Goal: Obtain resource: Download file/media

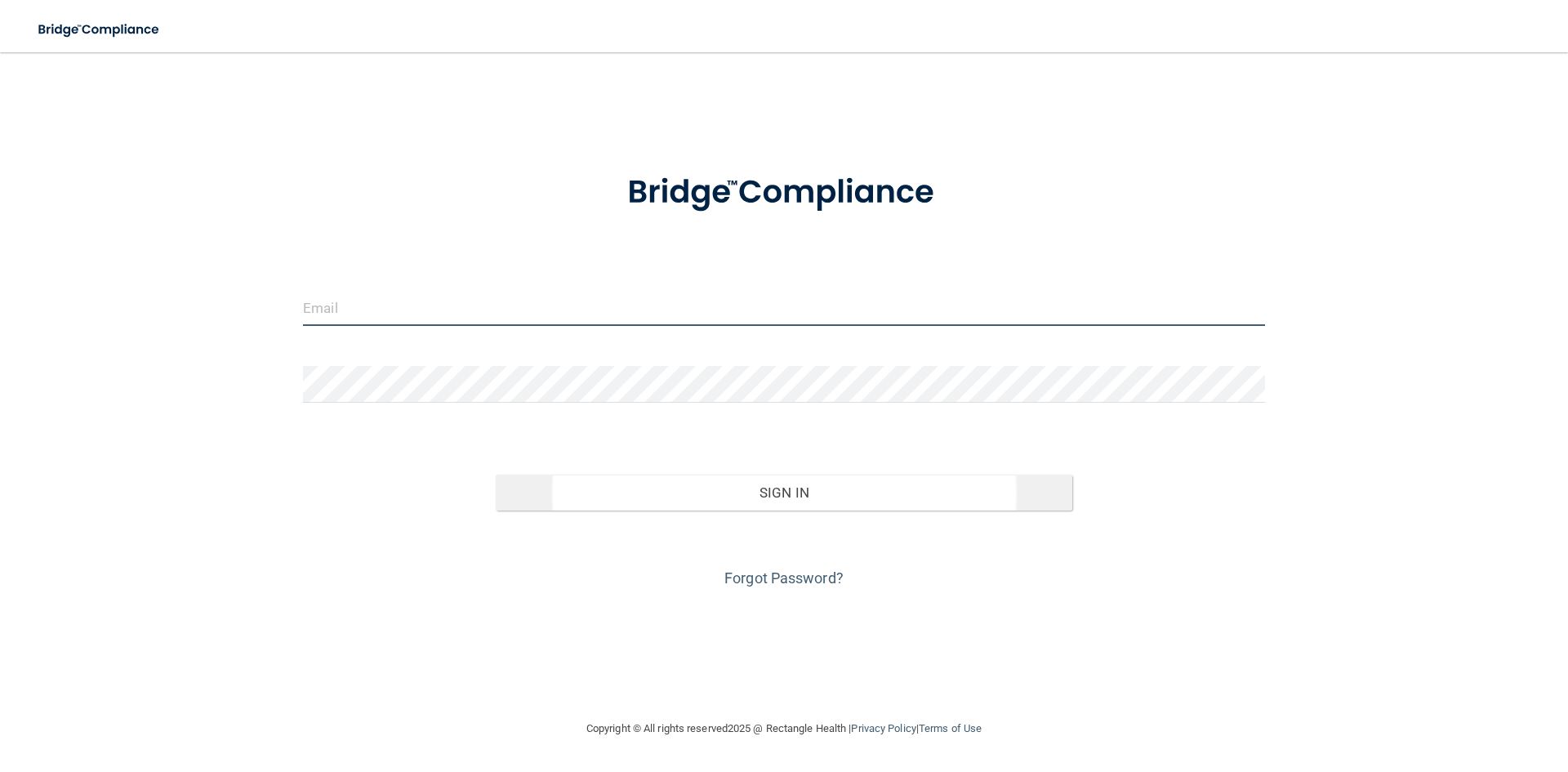
type input "[PERSON_NAME][EMAIL_ADDRESS][DOMAIN_NAME]"
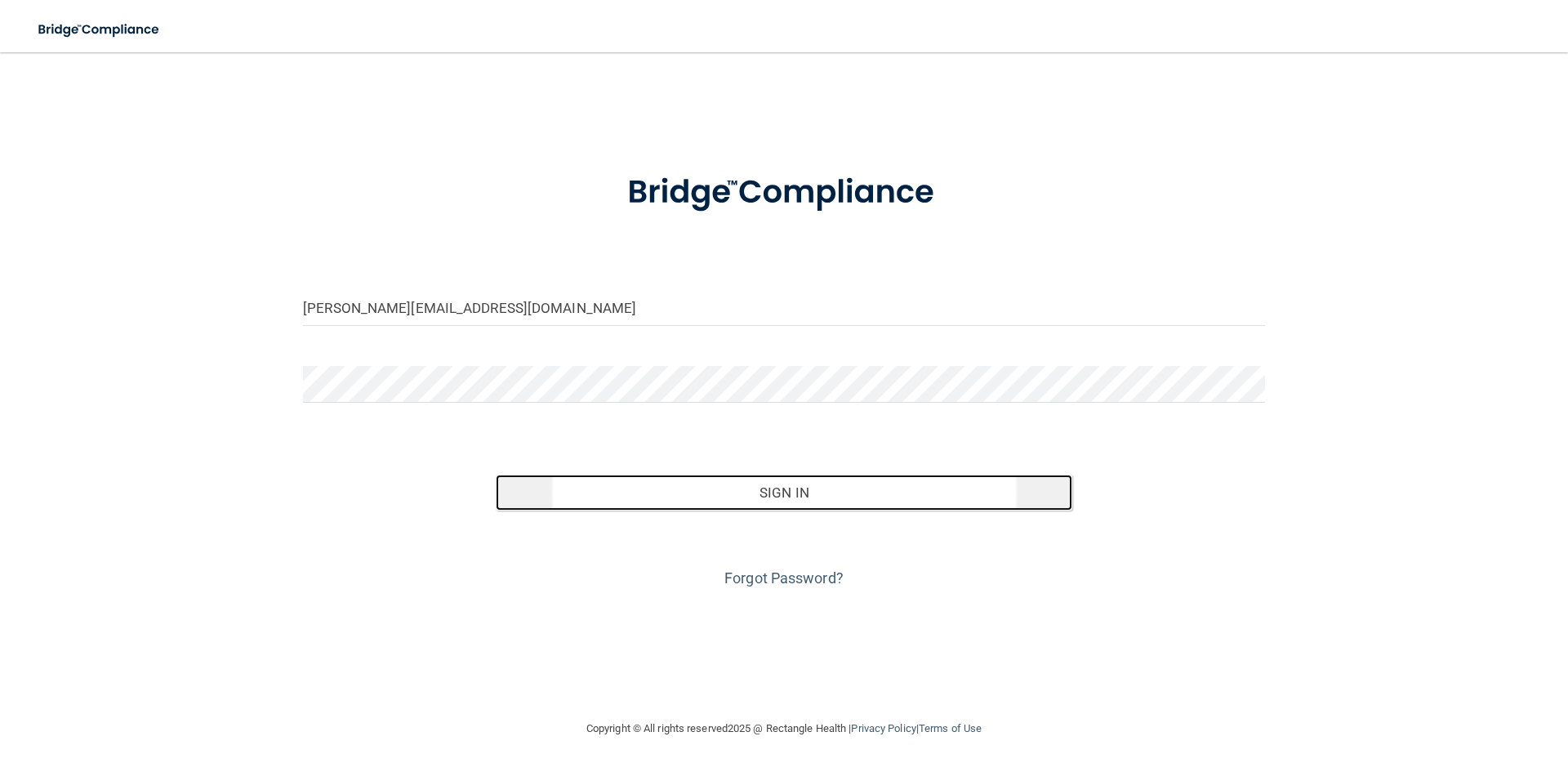
click at [769, 497] on button "Sign In" at bounding box center [784, 492] width 578 height 36
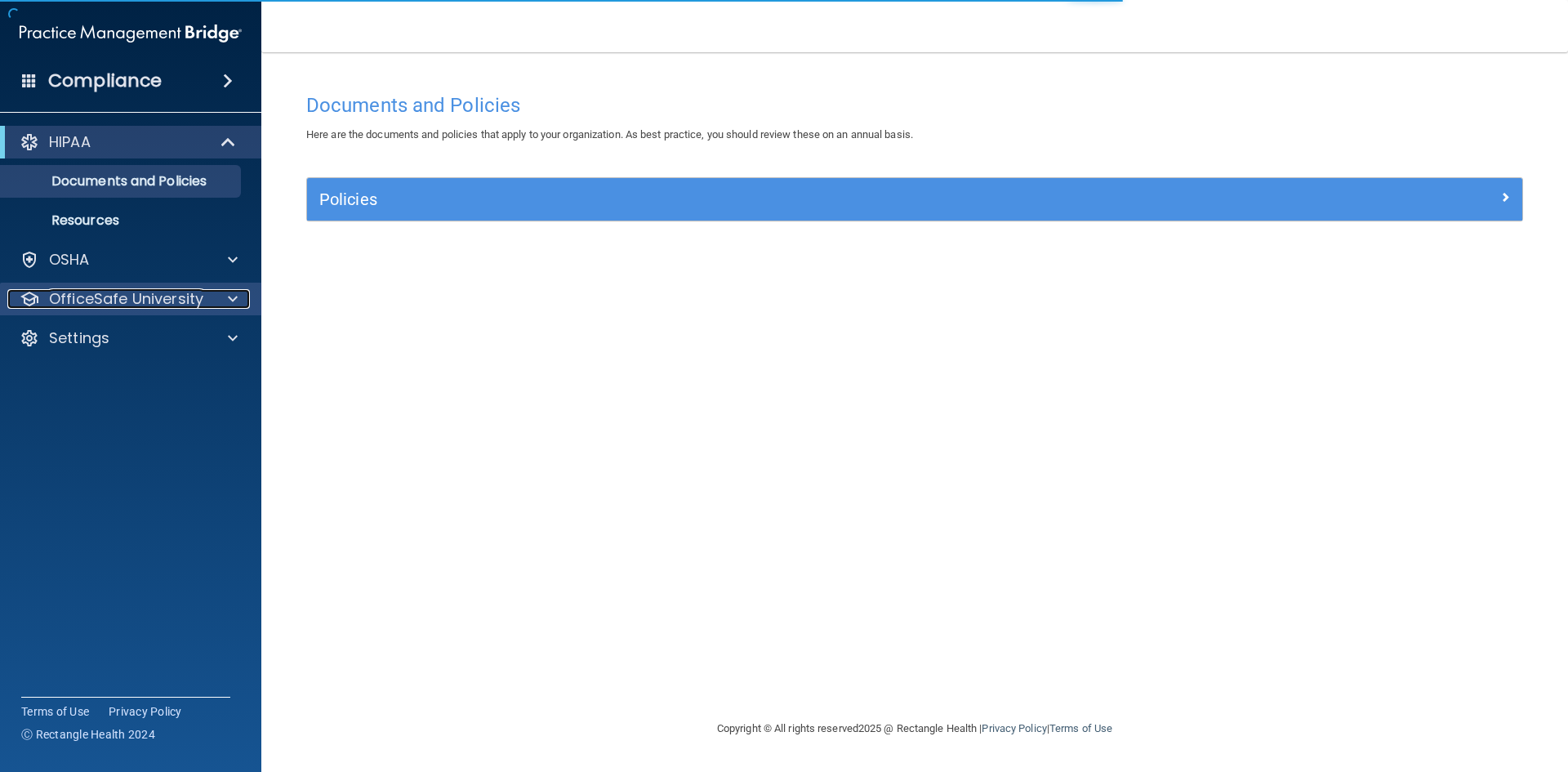
click at [126, 292] on p "OfficeSafe University" at bounding box center [126, 299] width 155 height 19
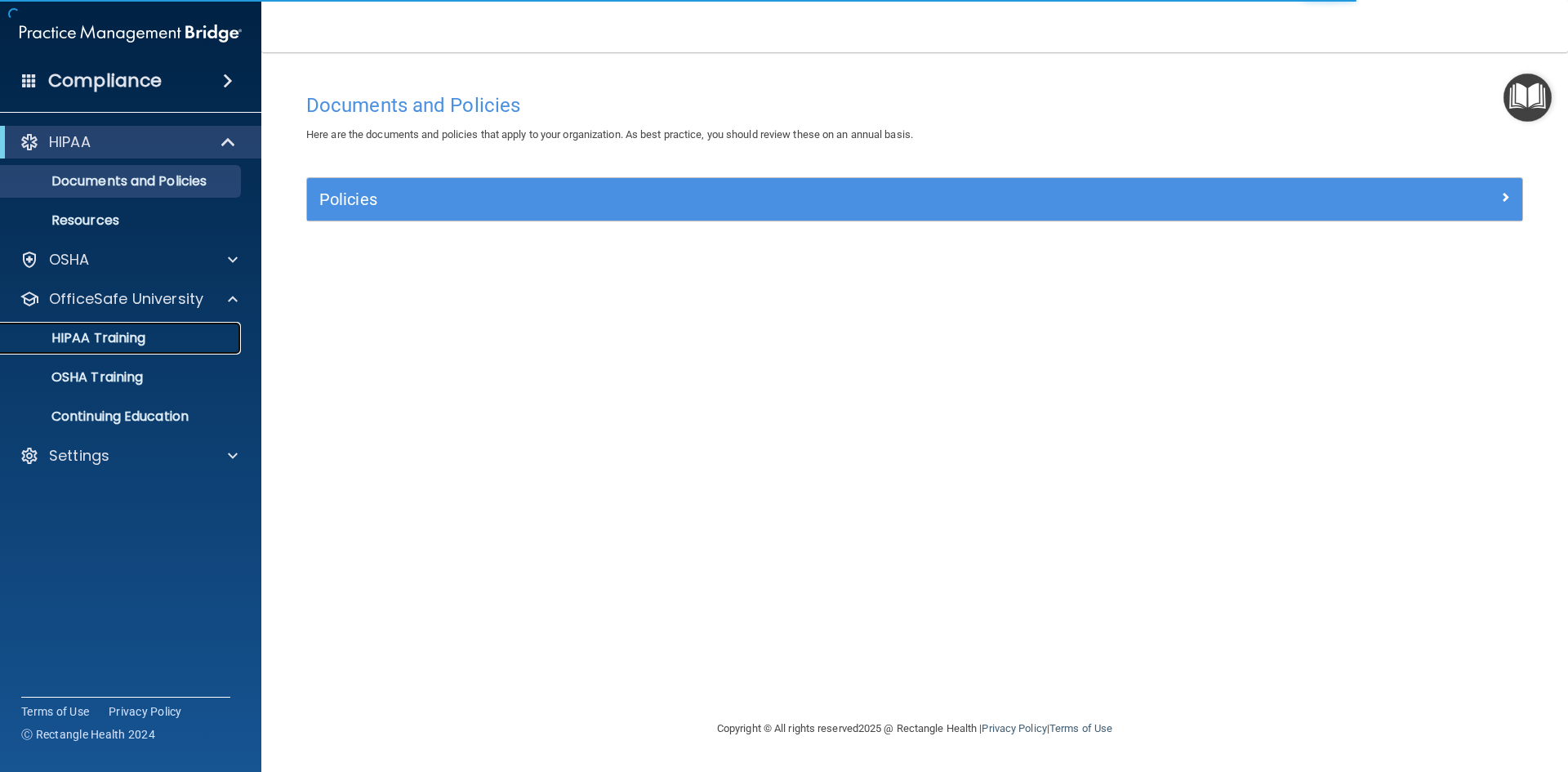
click at [124, 340] on p "HIPAA Training" at bounding box center [78, 338] width 135 height 17
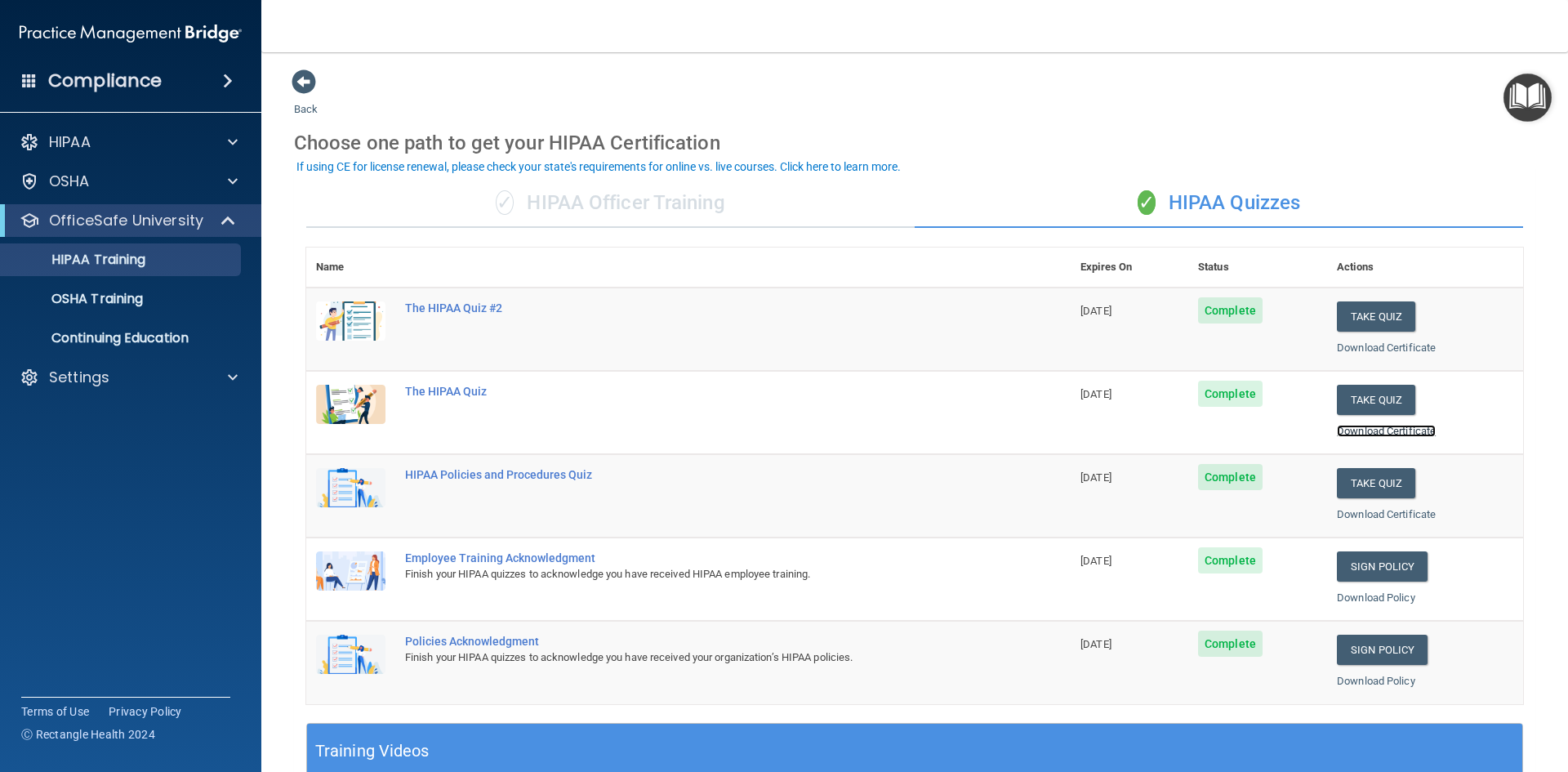
click at [1371, 429] on link "Download Certificate" at bounding box center [1386, 431] width 99 height 12
click at [1378, 512] on link "Download Certificate" at bounding box center [1386, 514] width 99 height 12
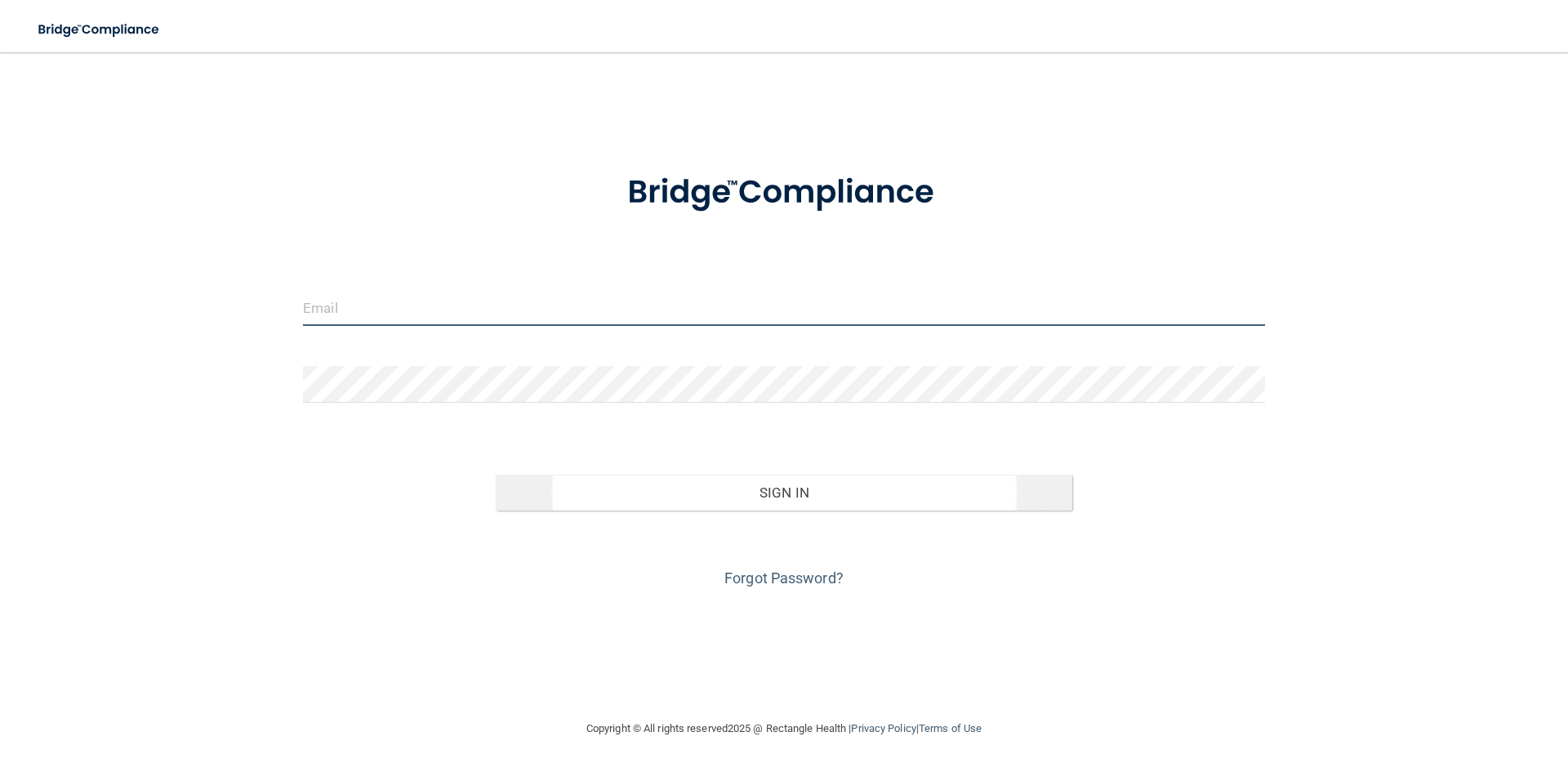
type input "[PERSON_NAME][EMAIL_ADDRESS][DOMAIN_NAME]"
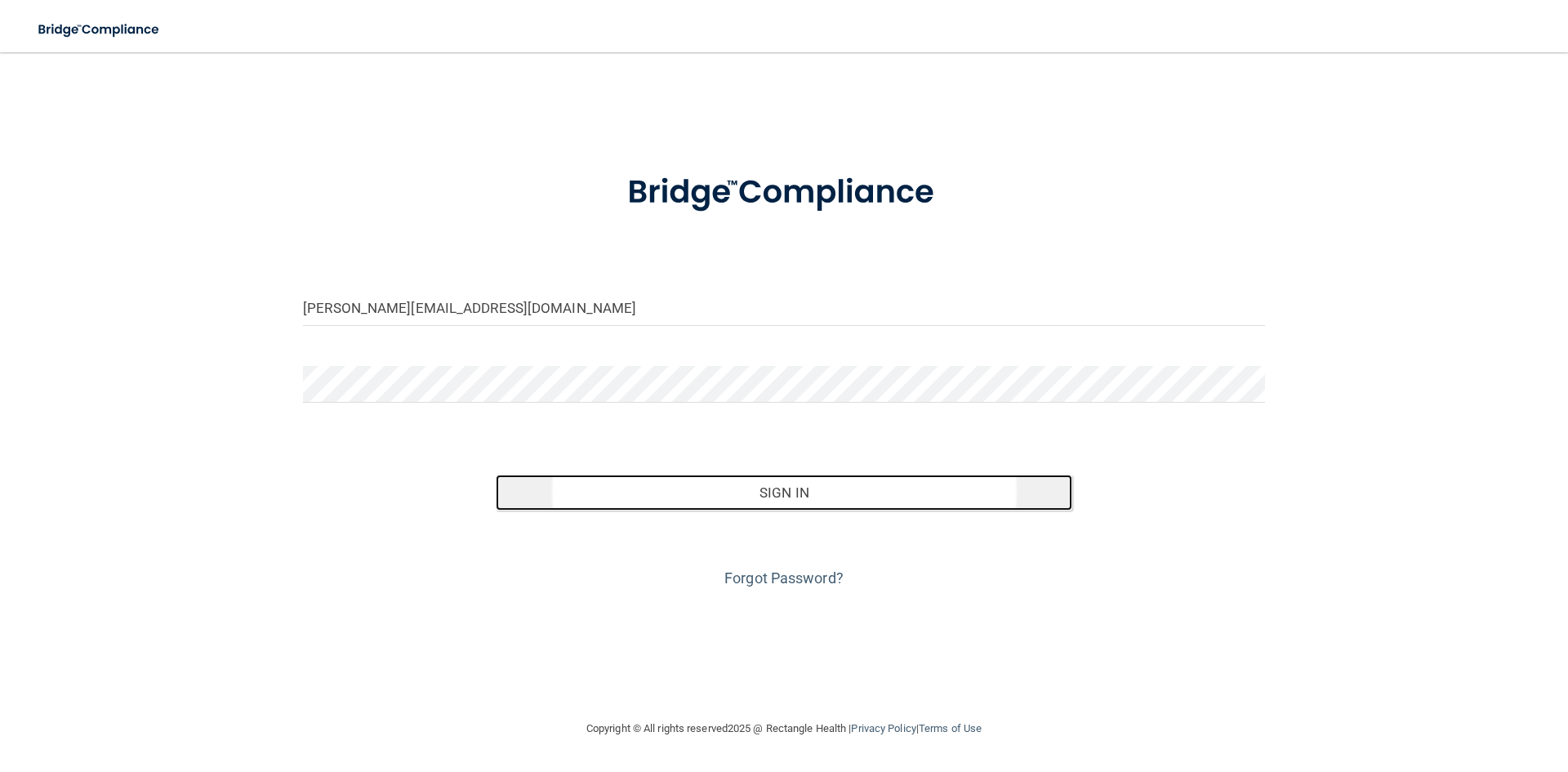
click at [794, 490] on button "Sign In" at bounding box center [784, 492] width 578 height 36
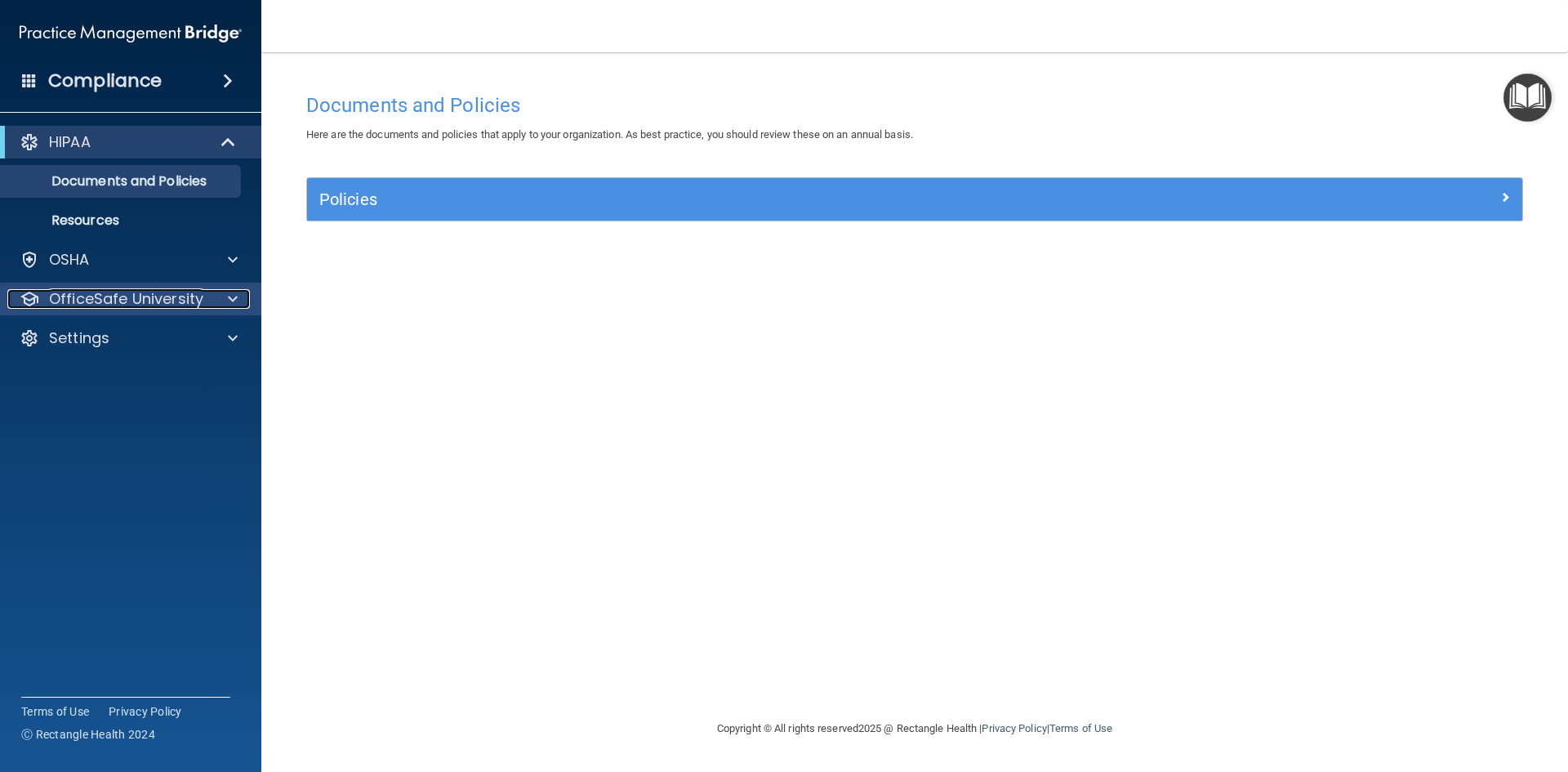
click at [198, 296] on p "OfficeSafe University" at bounding box center [126, 299] width 155 height 19
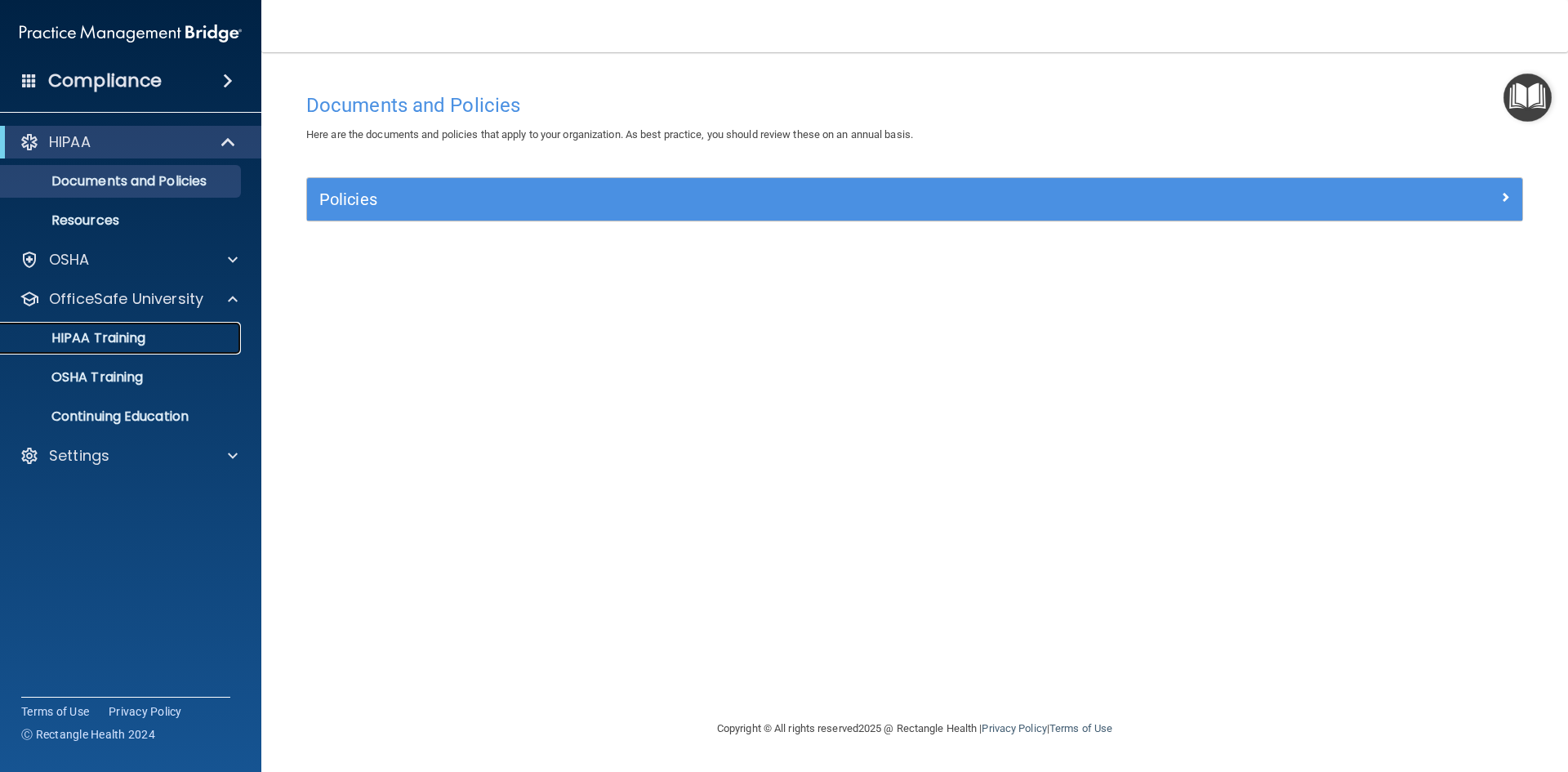
click at [204, 340] on div "HIPAA Training" at bounding box center [121, 338] width 223 height 17
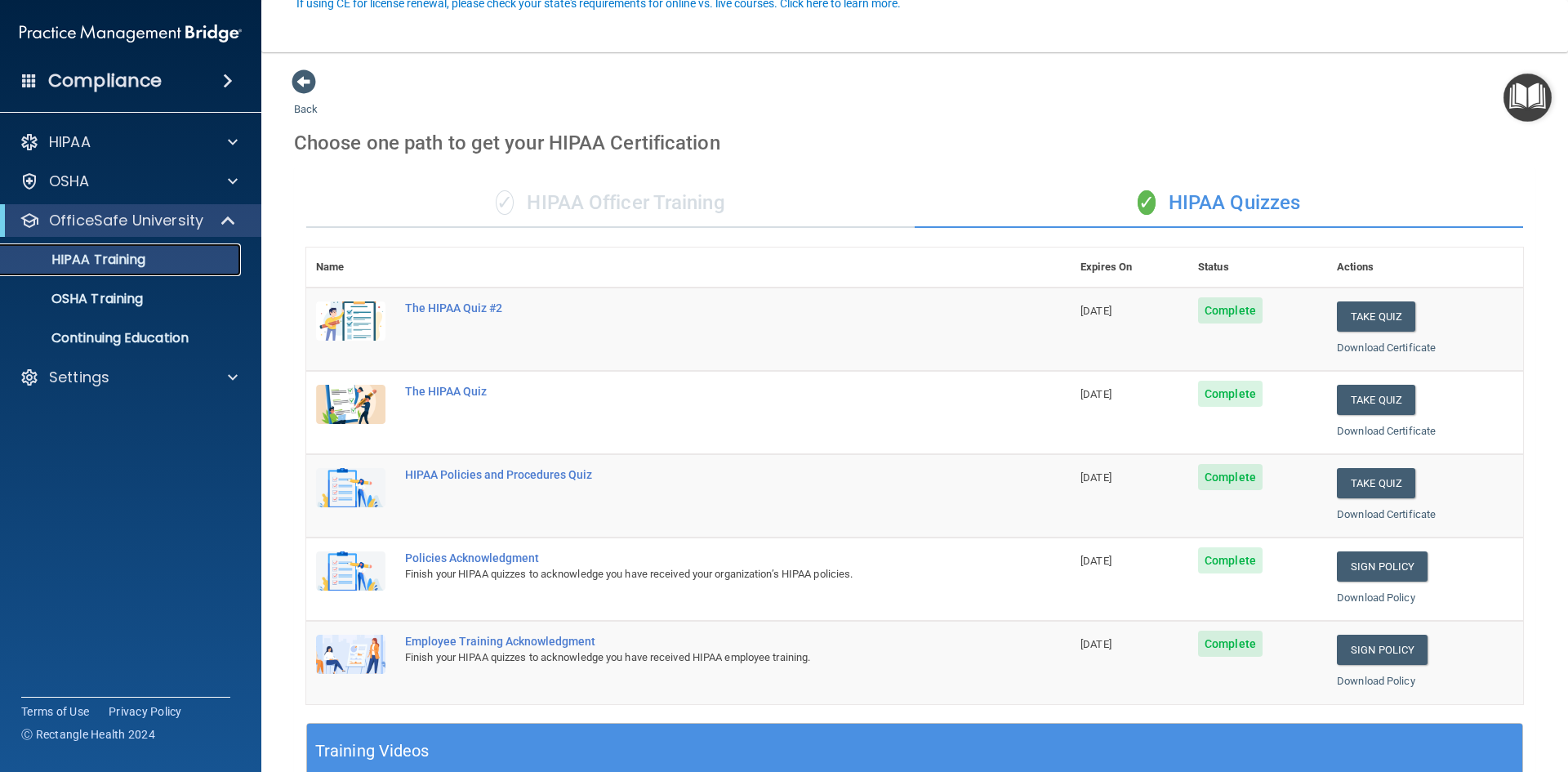
scroll to position [163, 0]
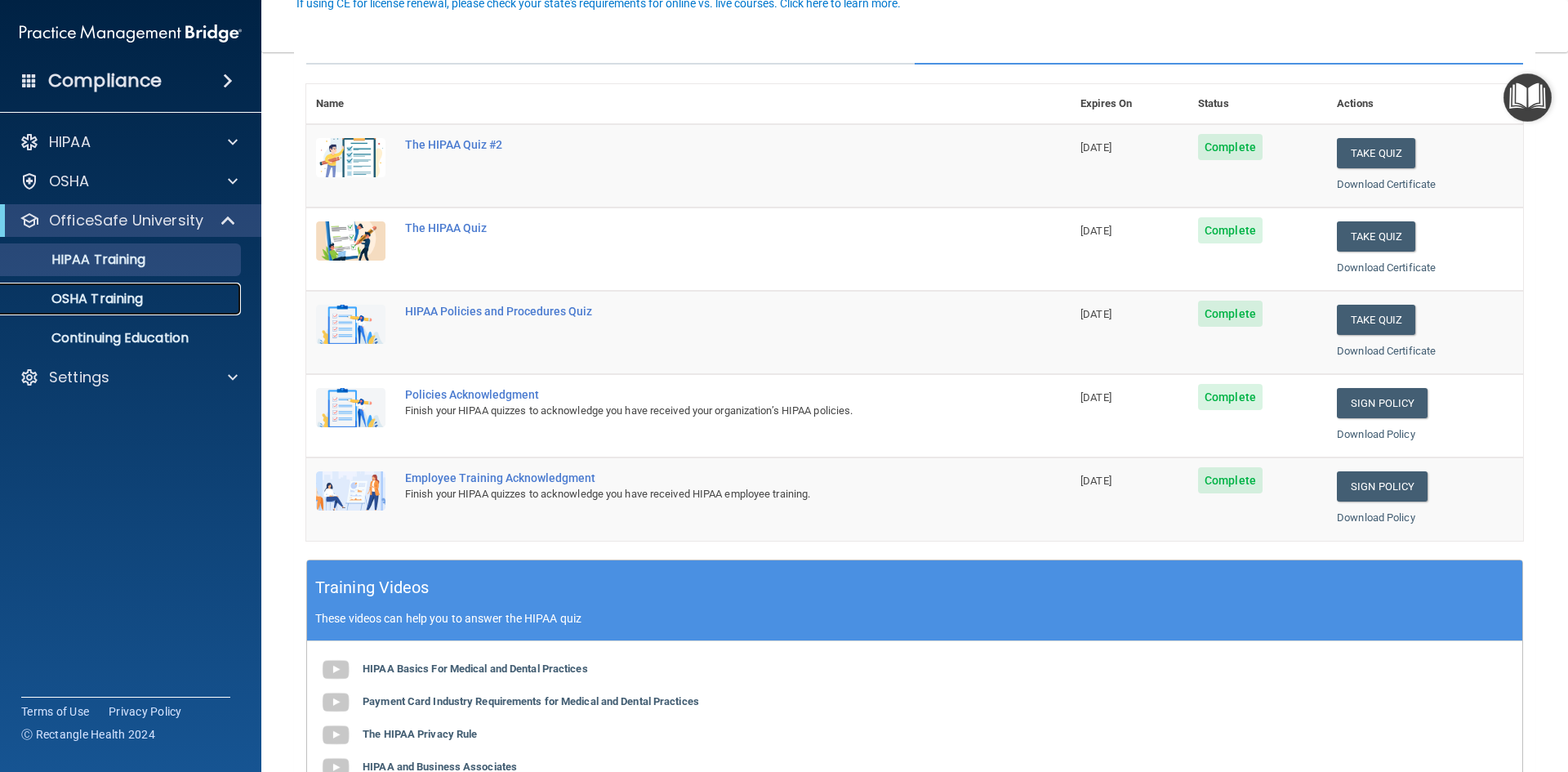
click at [111, 300] on p "OSHA Training" at bounding box center [76, 299] width 132 height 17
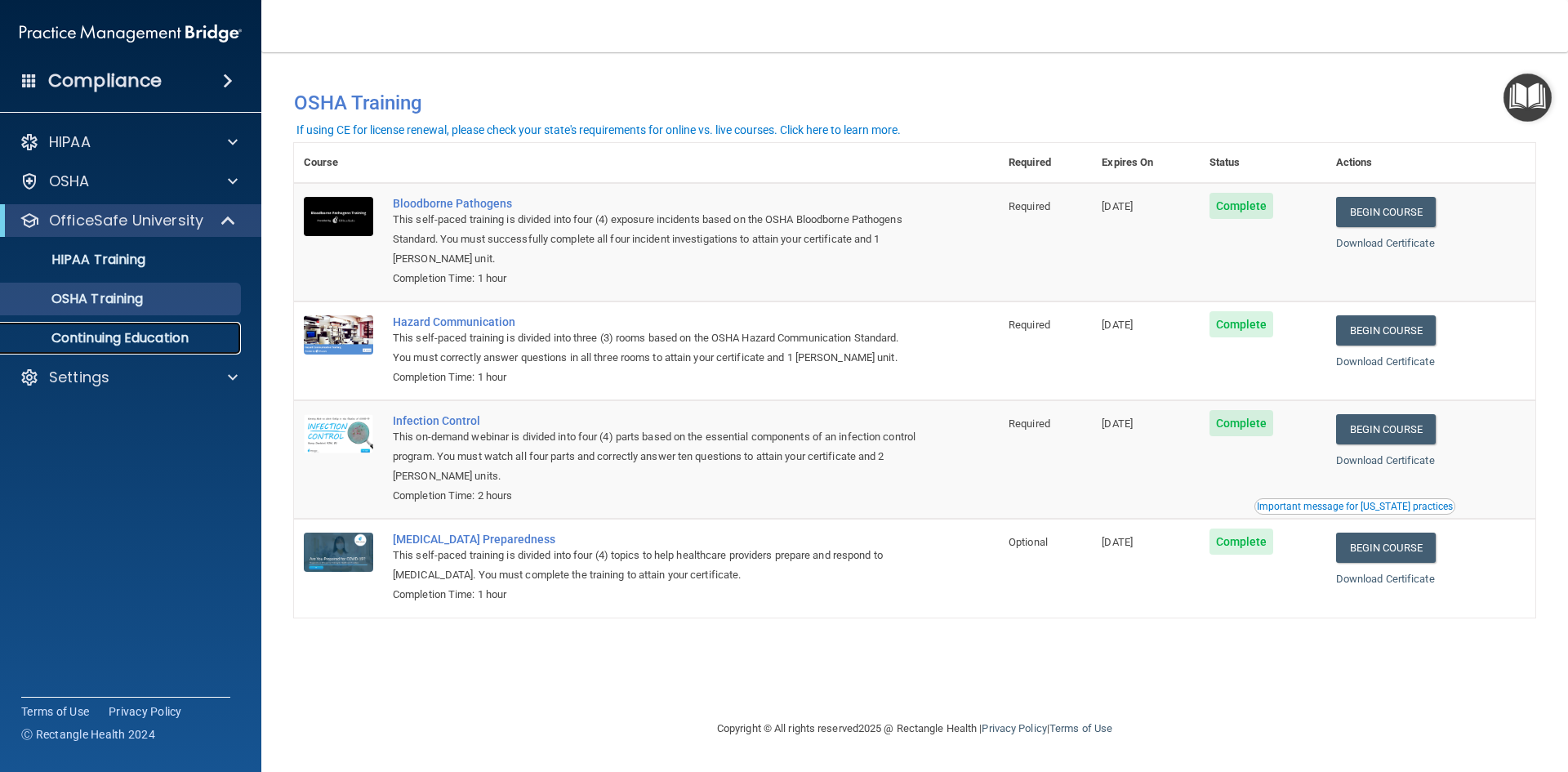
click at [122, 342] on p "Continuing Education" at bounding box center [121, 338] width 223 height 17
